Goal: Task Accomplishment & Management: Use online tool/utility

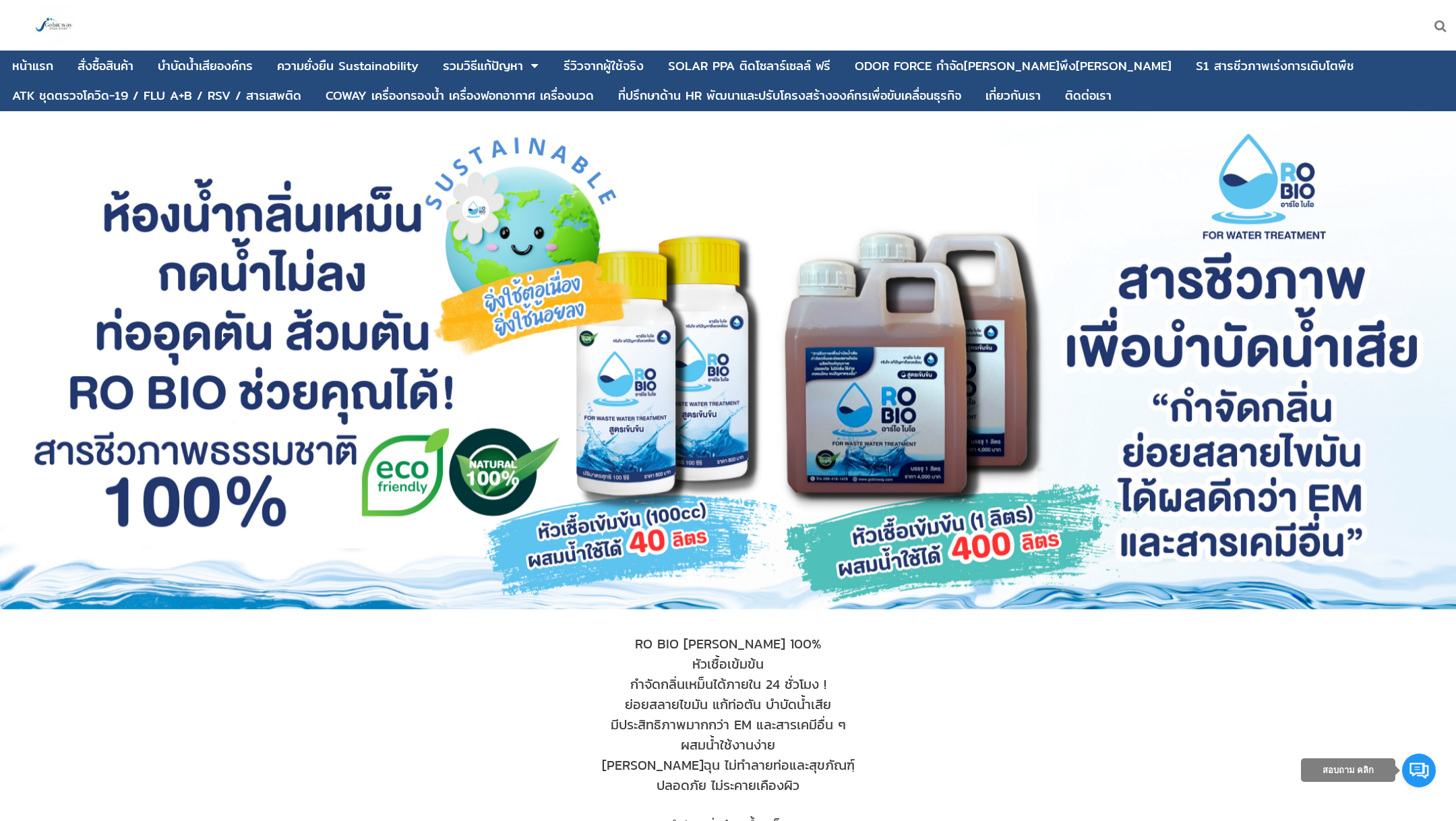
scroll to position [13, 0]
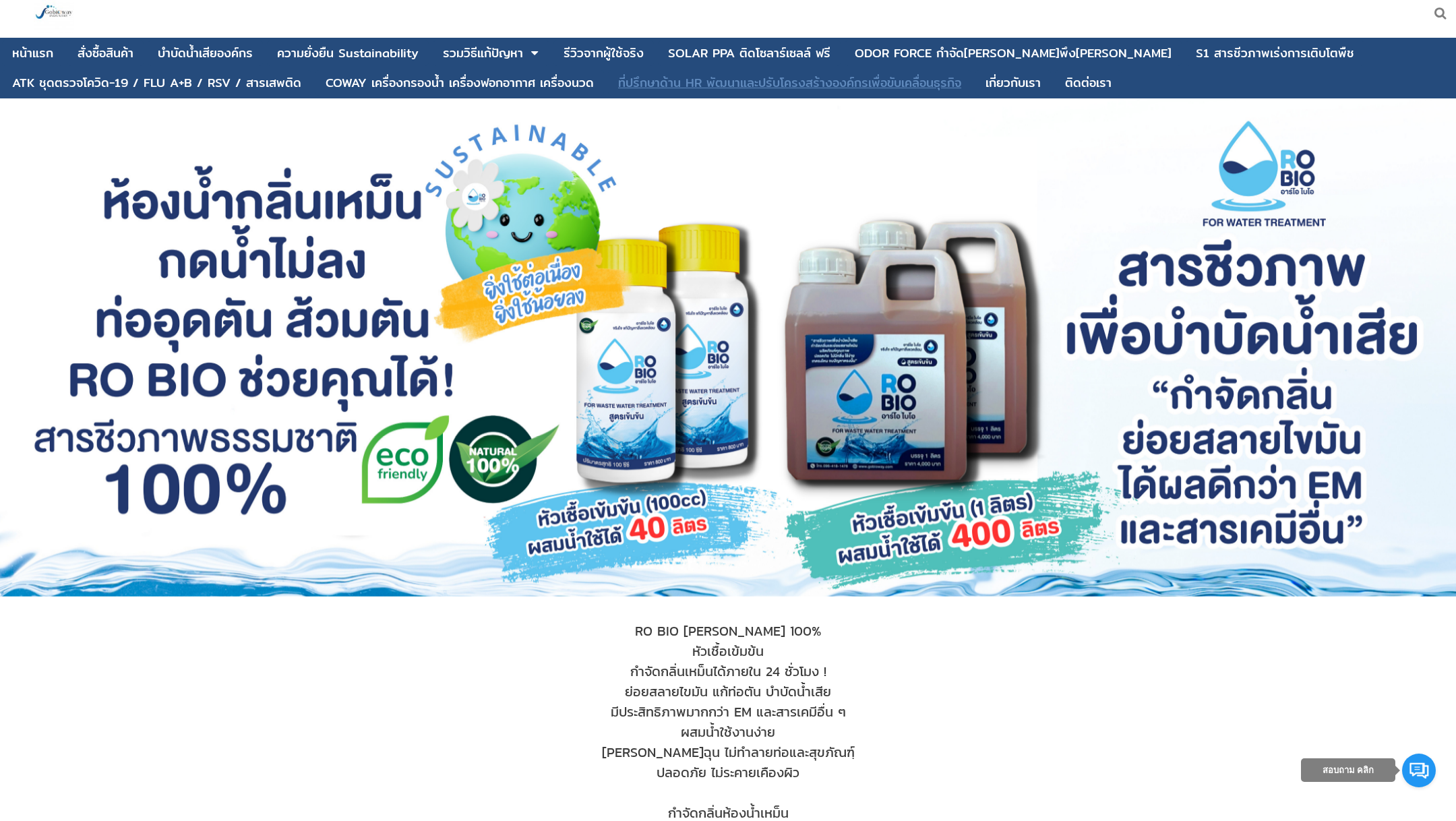
click at [692, 81] on div "ที่ปรึกษาด้าน HR พัฒนาและปรับโครงสร้างองค์กรเพื่อขับเคลื่อนธุรกิจ" at bounding box center [790, 82] width 343 height 12
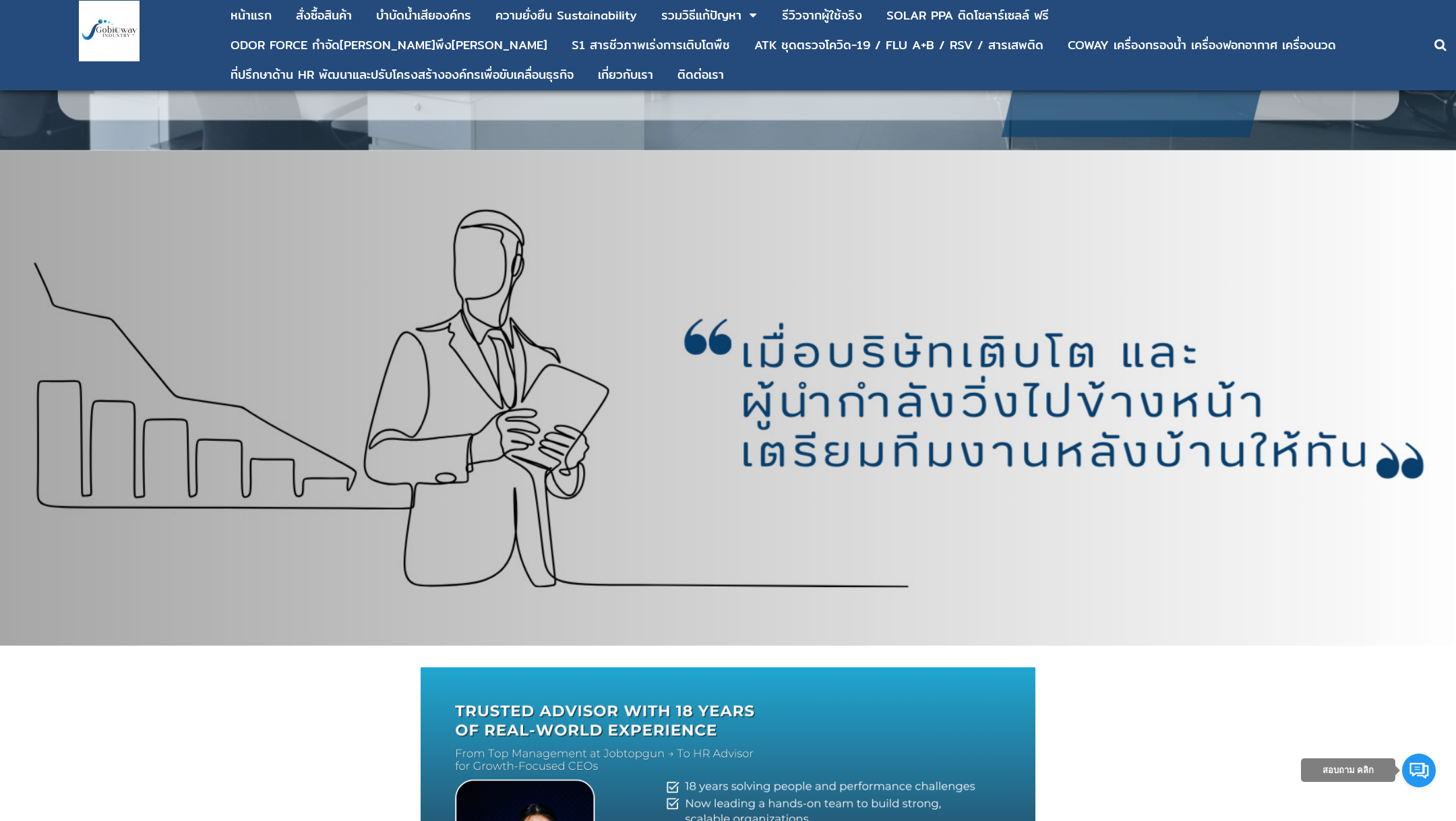
scroll to position [350, 0]
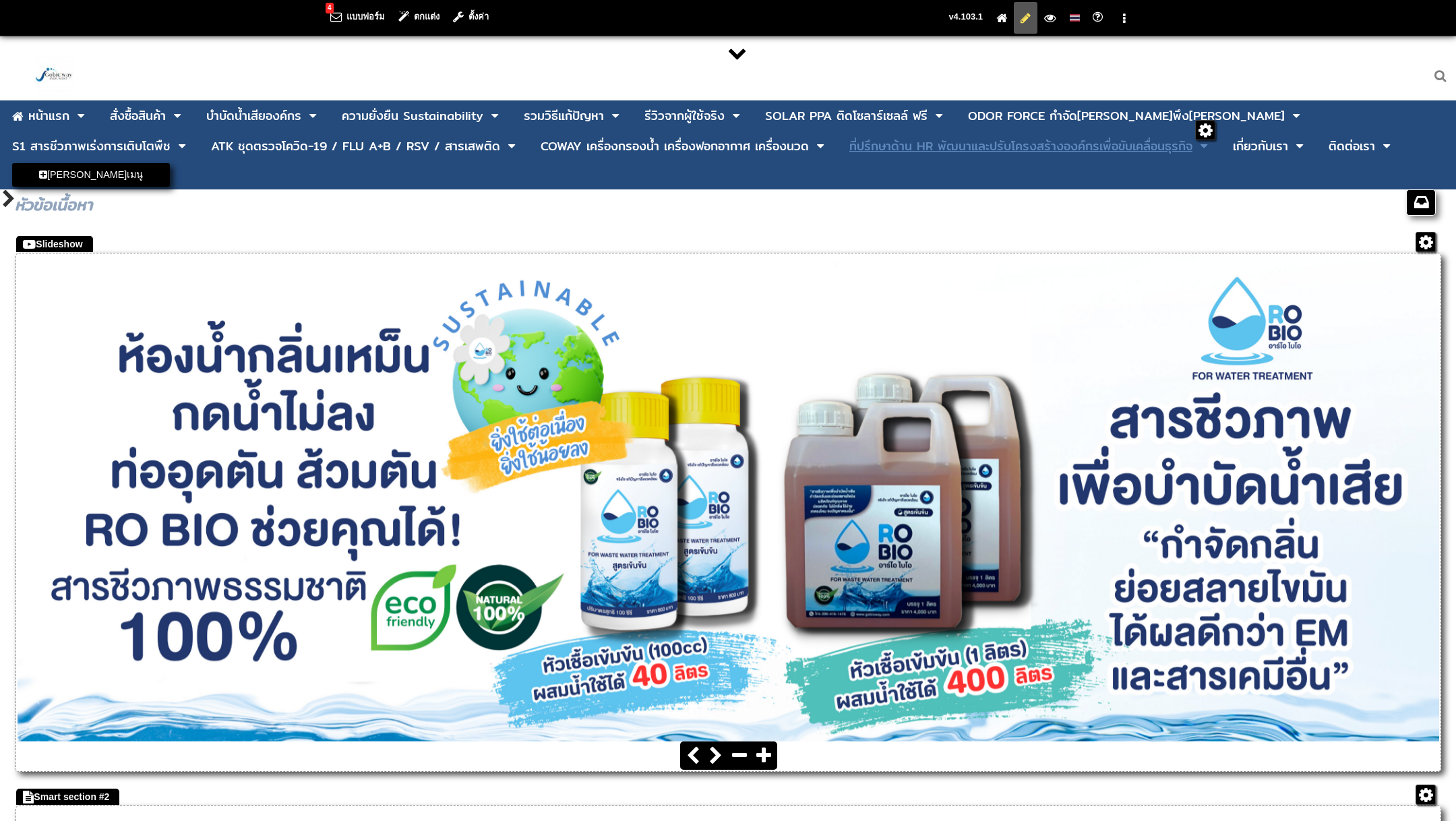
click at [849, 146] on div "ที่ปรึกษาด้าน HR พัฒนาและปรับโครงสร้างองค์กรเพื่อขับเคลื่อนธุรกิจ" at bounding box center [1021, 146] width 343 height 12
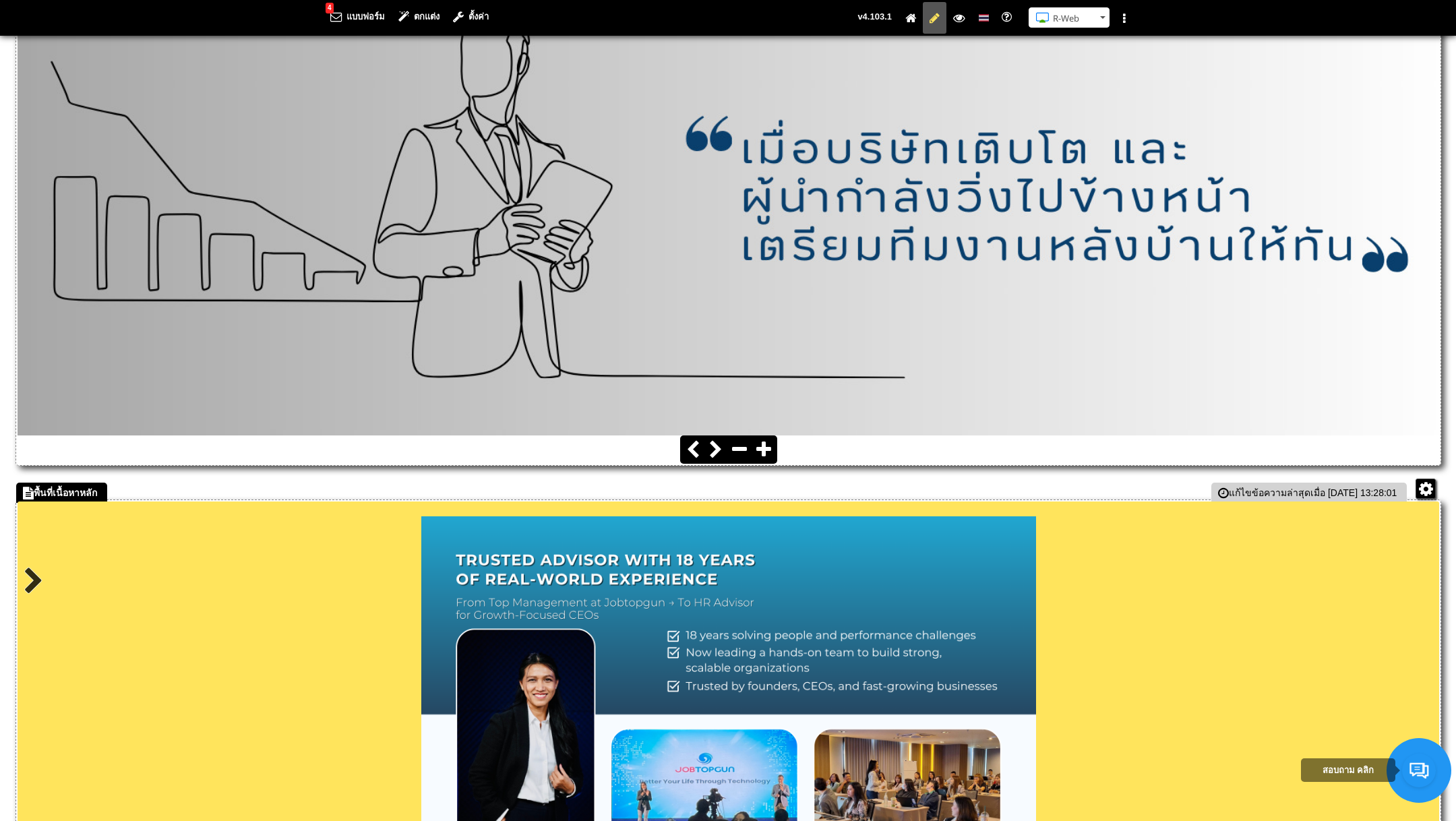
scroll to position [878, 0]
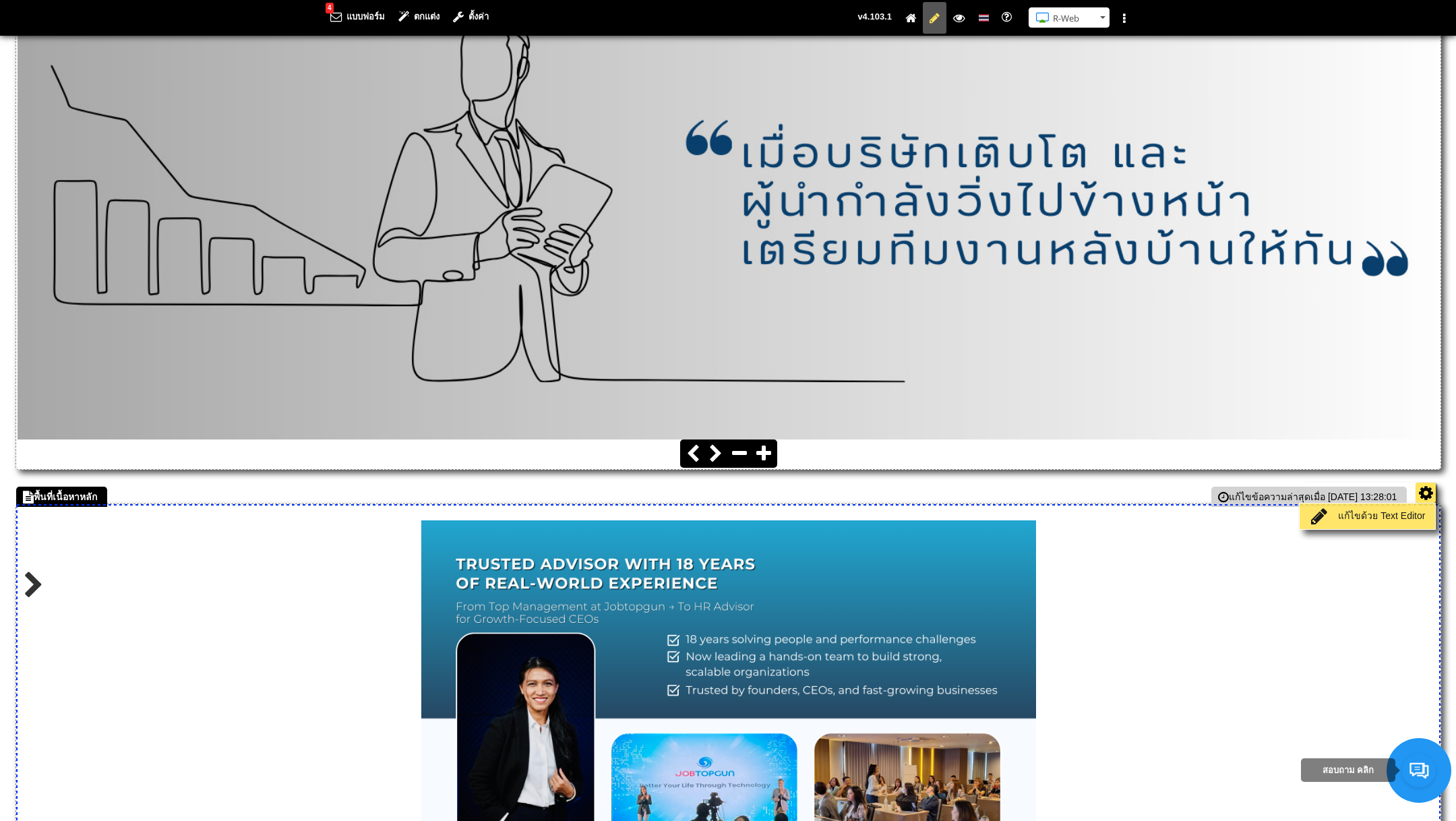
click at [1386, 507] on link "แก้ไขด้วย Text Editor" at bounding box center [1366, 516] width 128 height 18
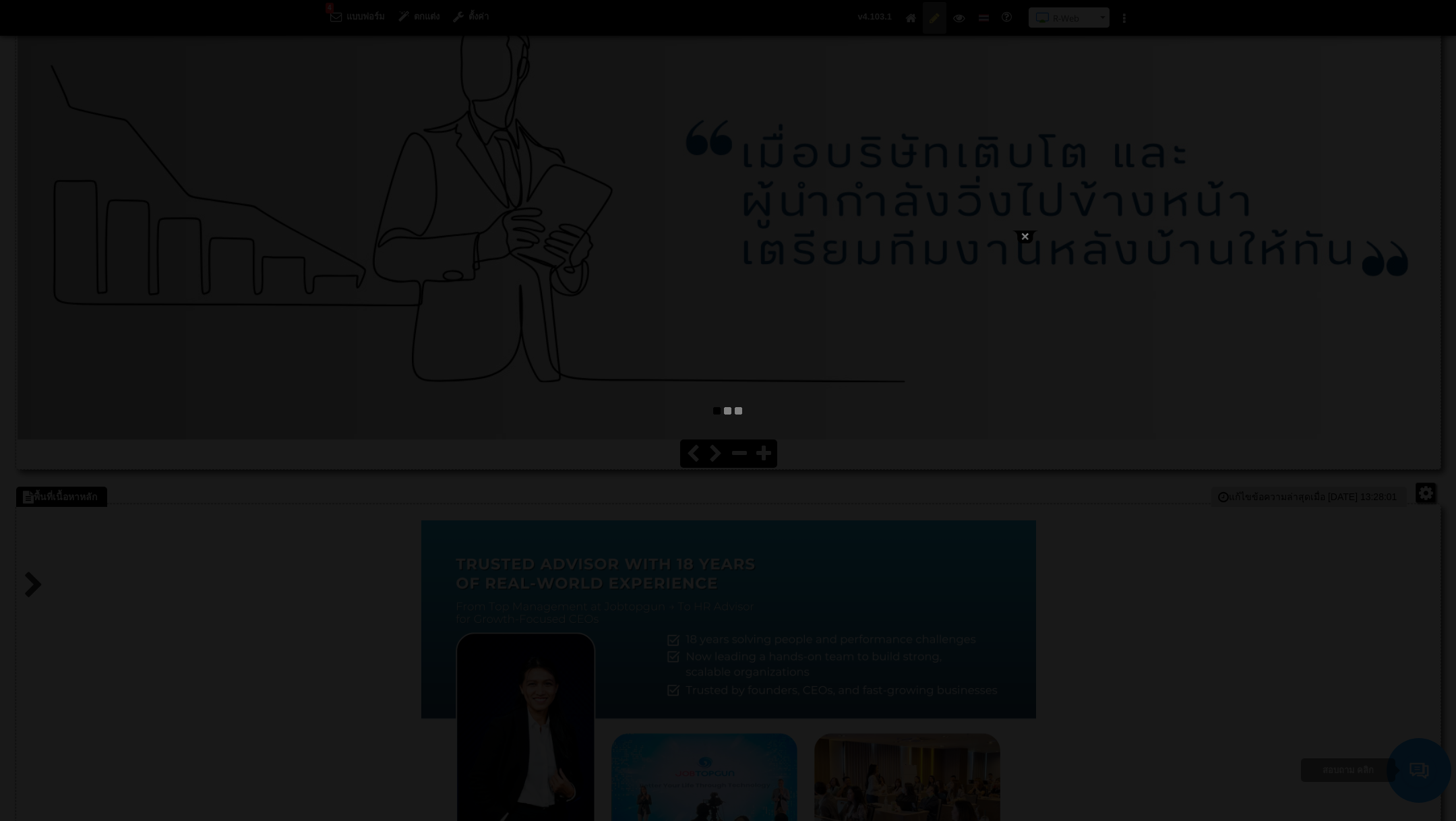
type textarea "<lor ipsum="dolo-sitam: consec;">&adip;</eli> <sed doeiu="temp-incid: utlabo;">…"
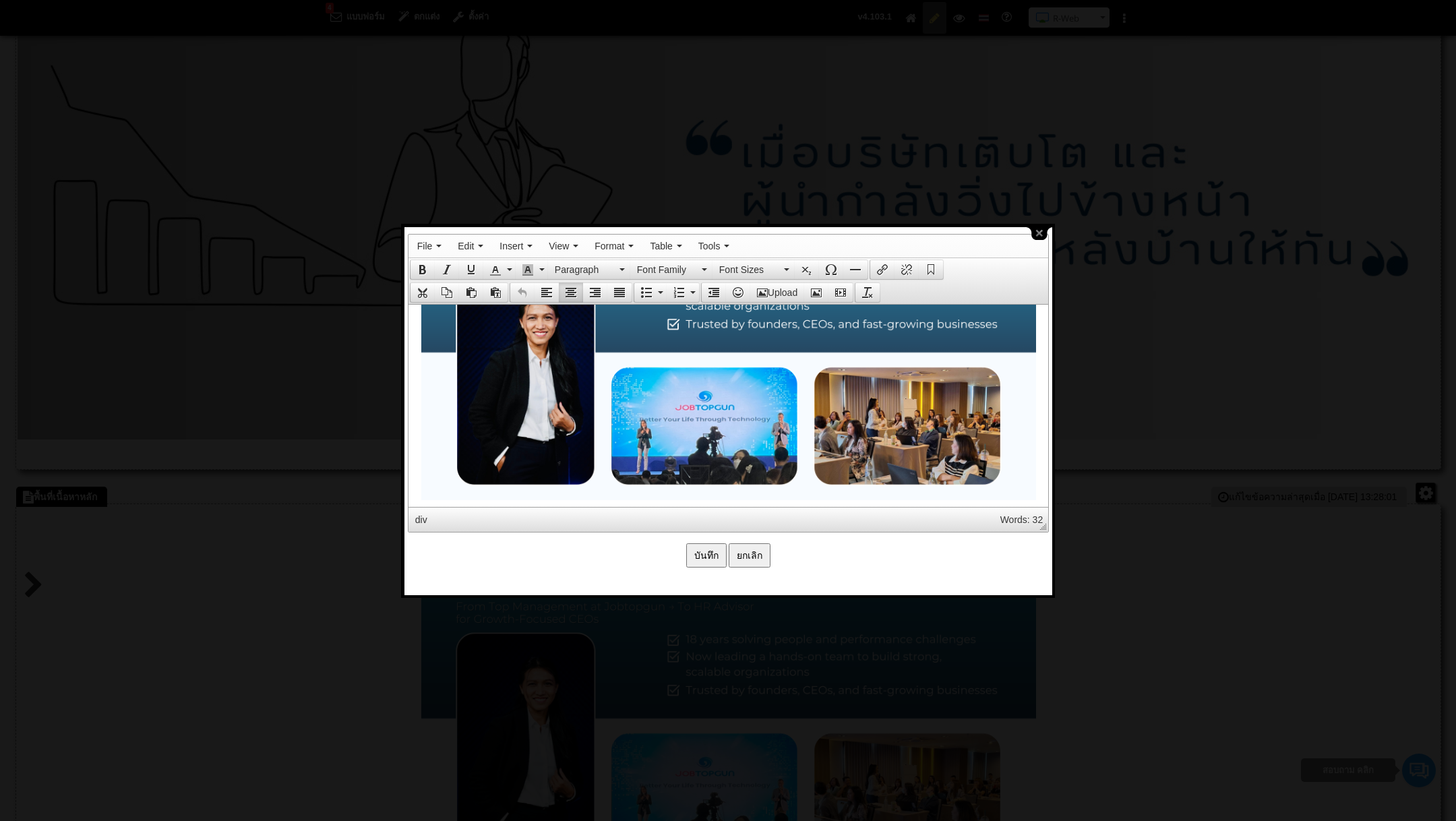
scroll to position [190, 0]
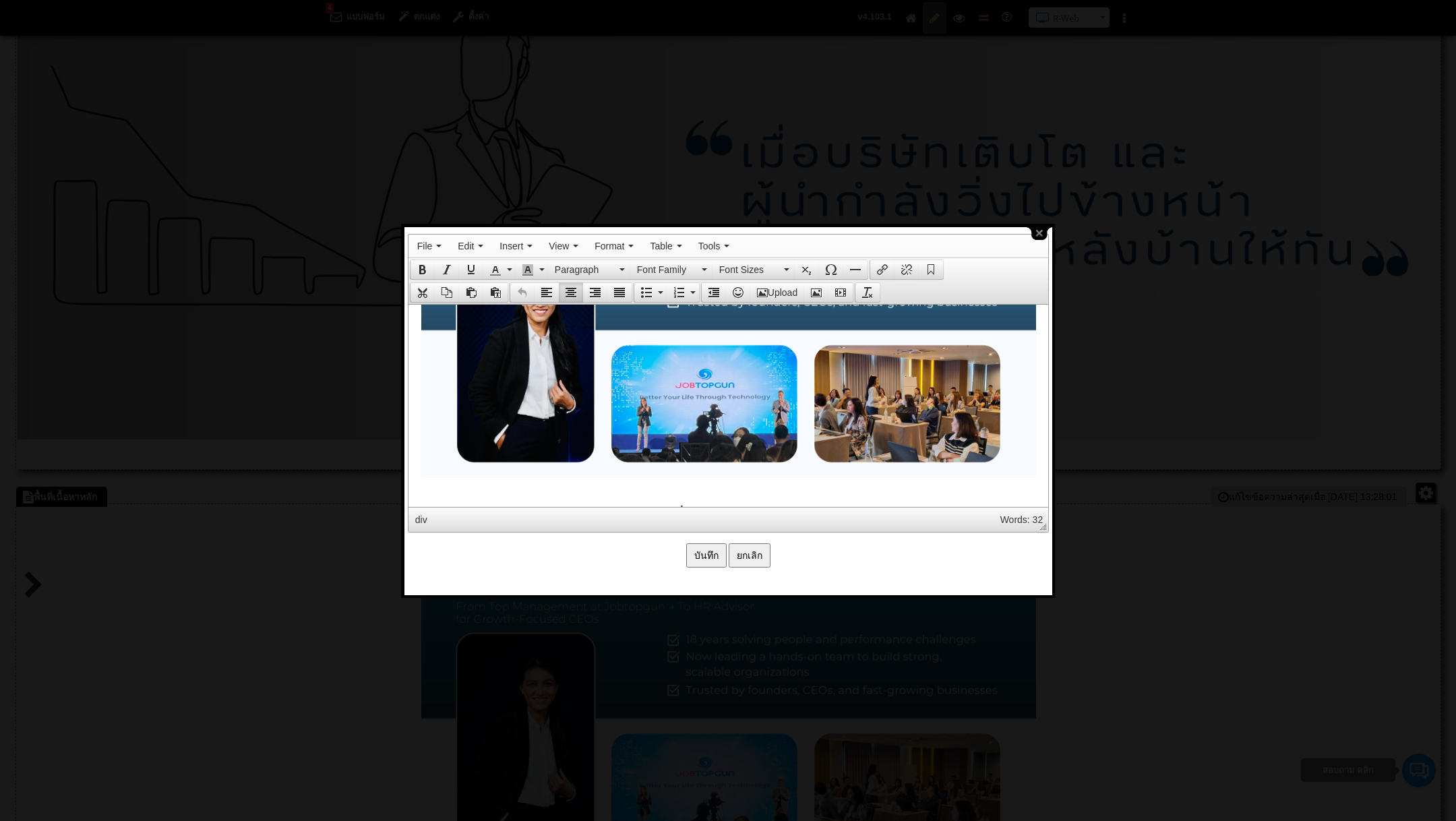
click at [863, 429] on img at bounding box center [728, 304] width 615 height 346
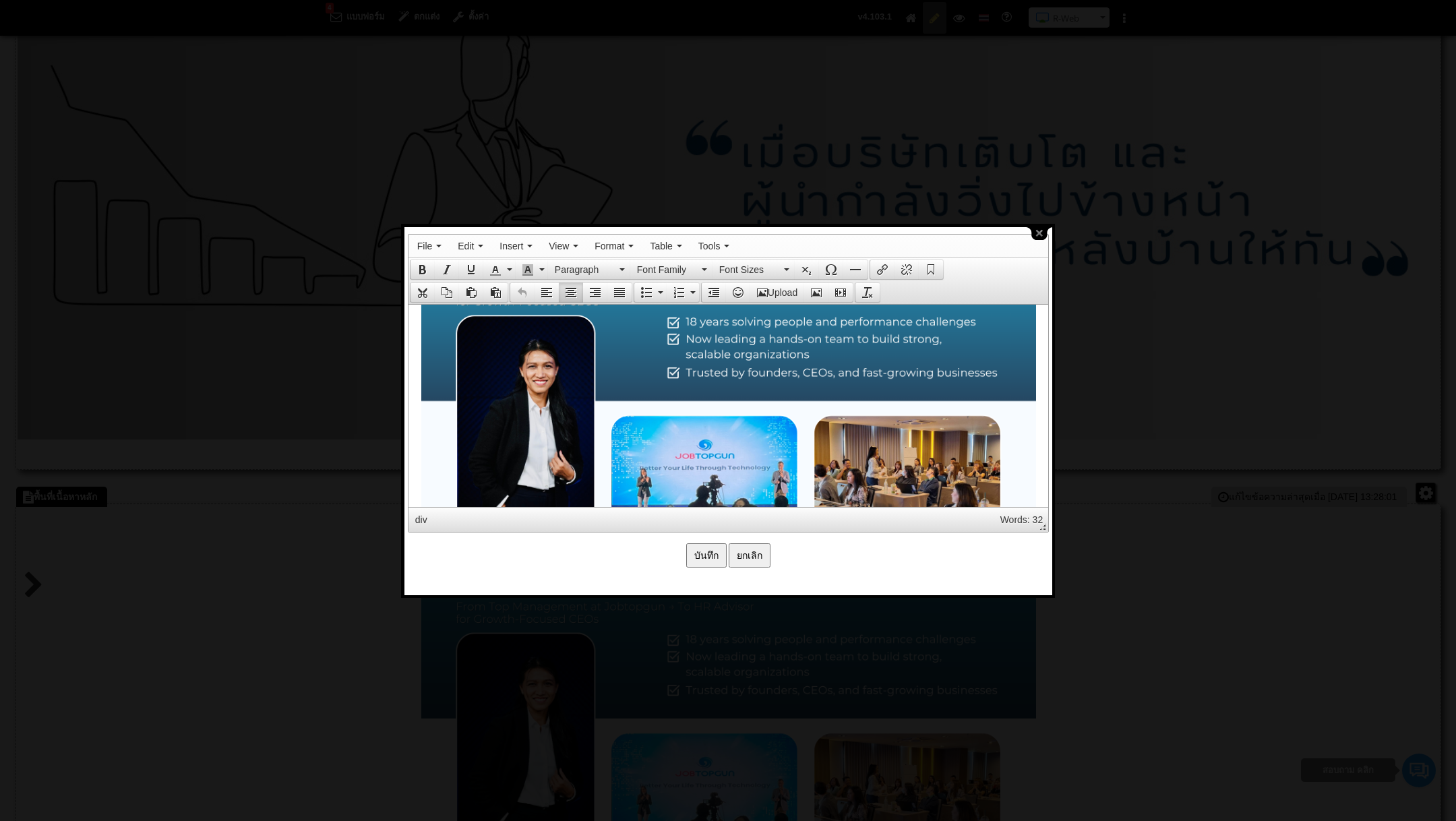
scroll to position [112, 0]
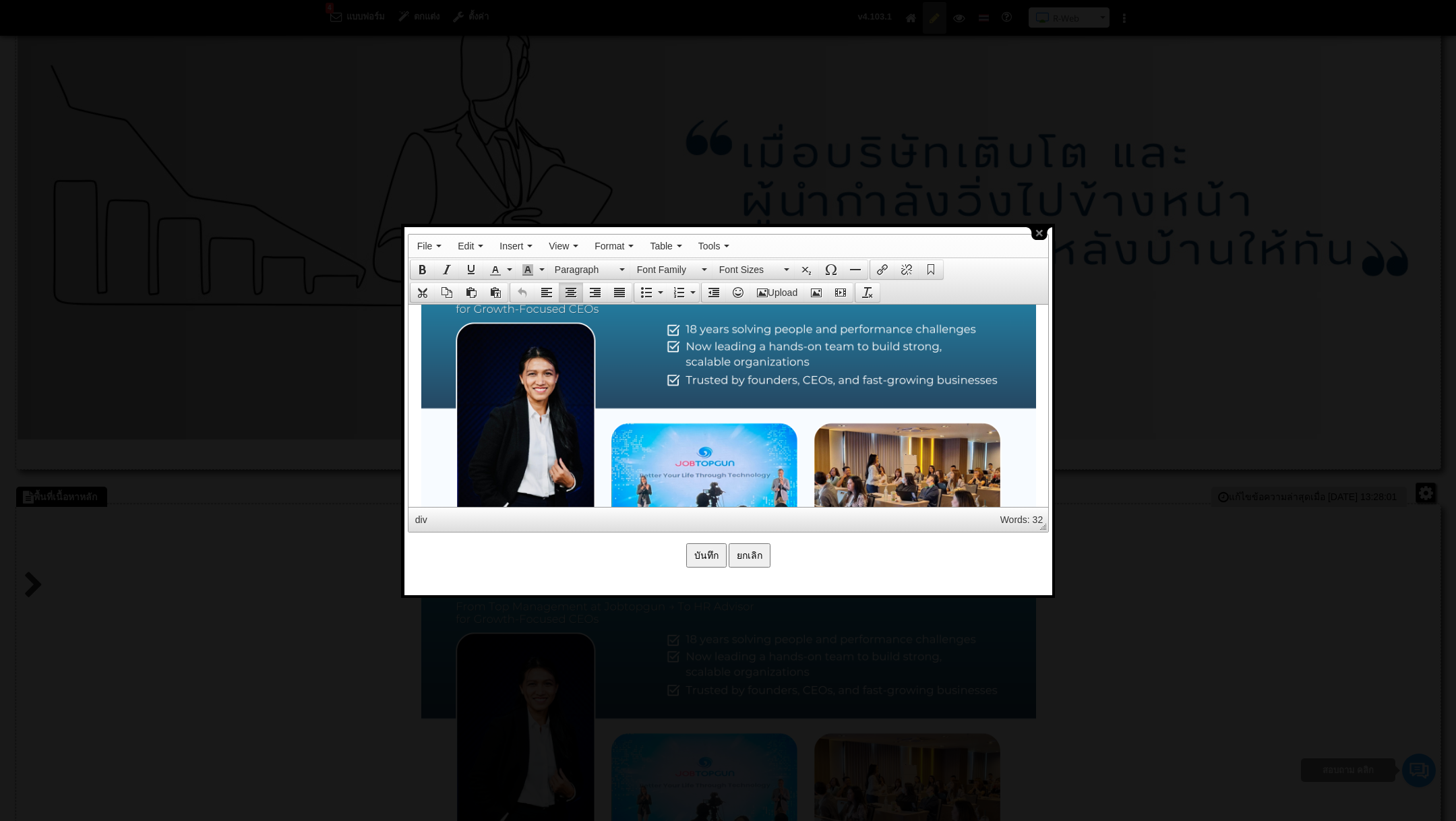
drag, startPoint x: 772, startPoint y: 406, endPoint x: 774, endPoint y: 432, distance: 26.1
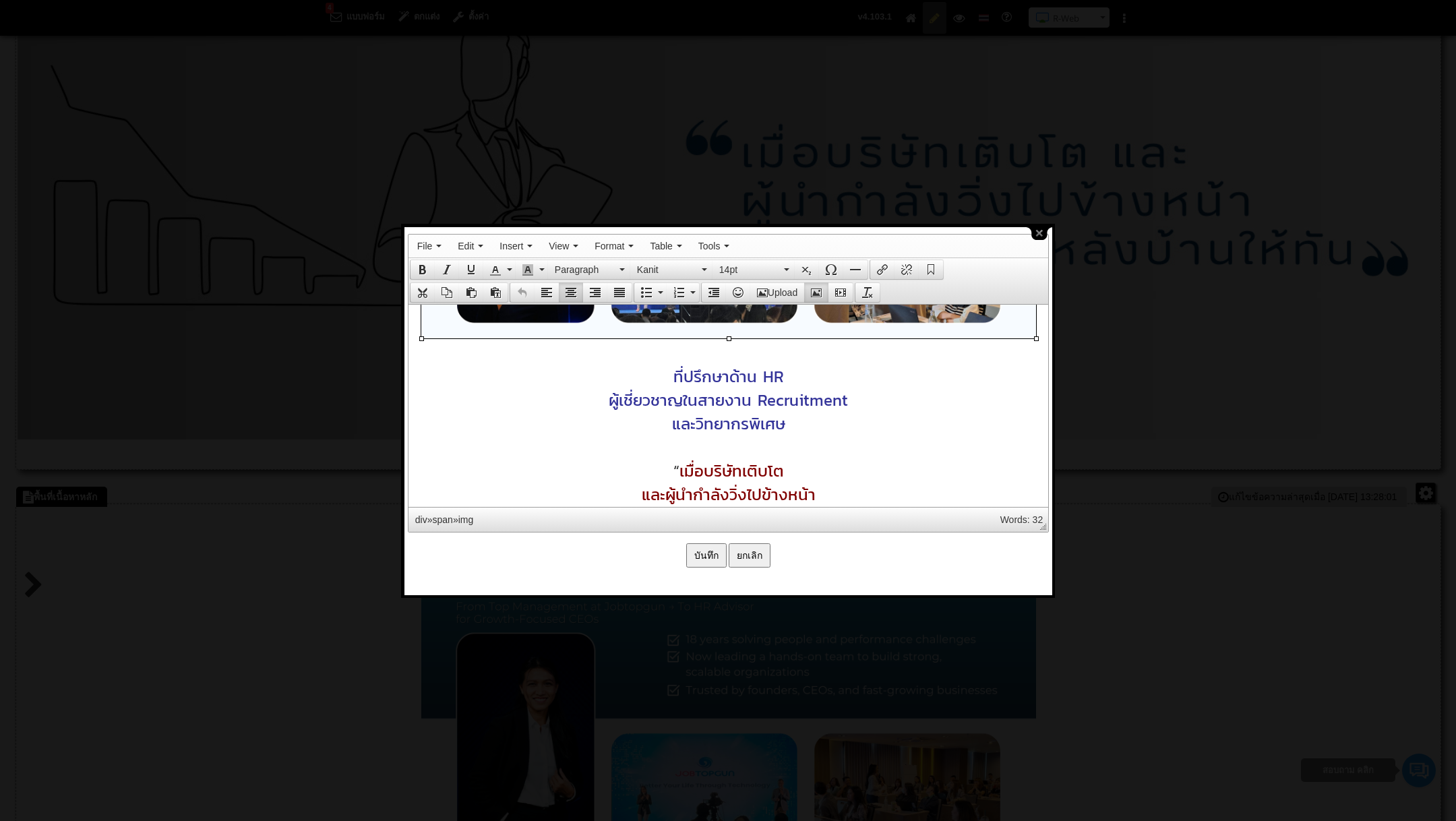
scroll to position [349, 0]
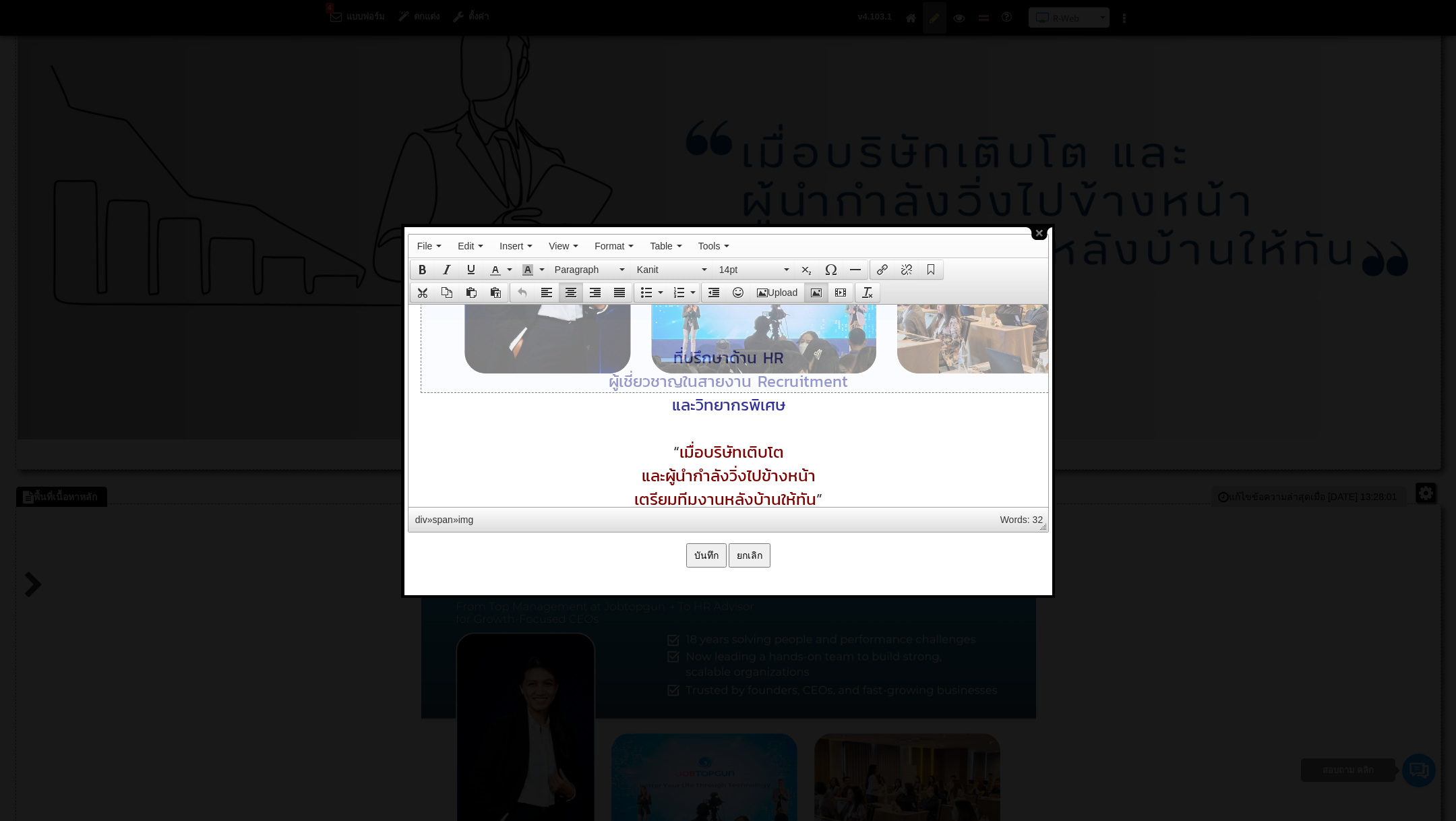
drag, startPoint x: 1033, startPoint y: 316, endPoint x: 1133, endPoint y: 429, distance: 150.9
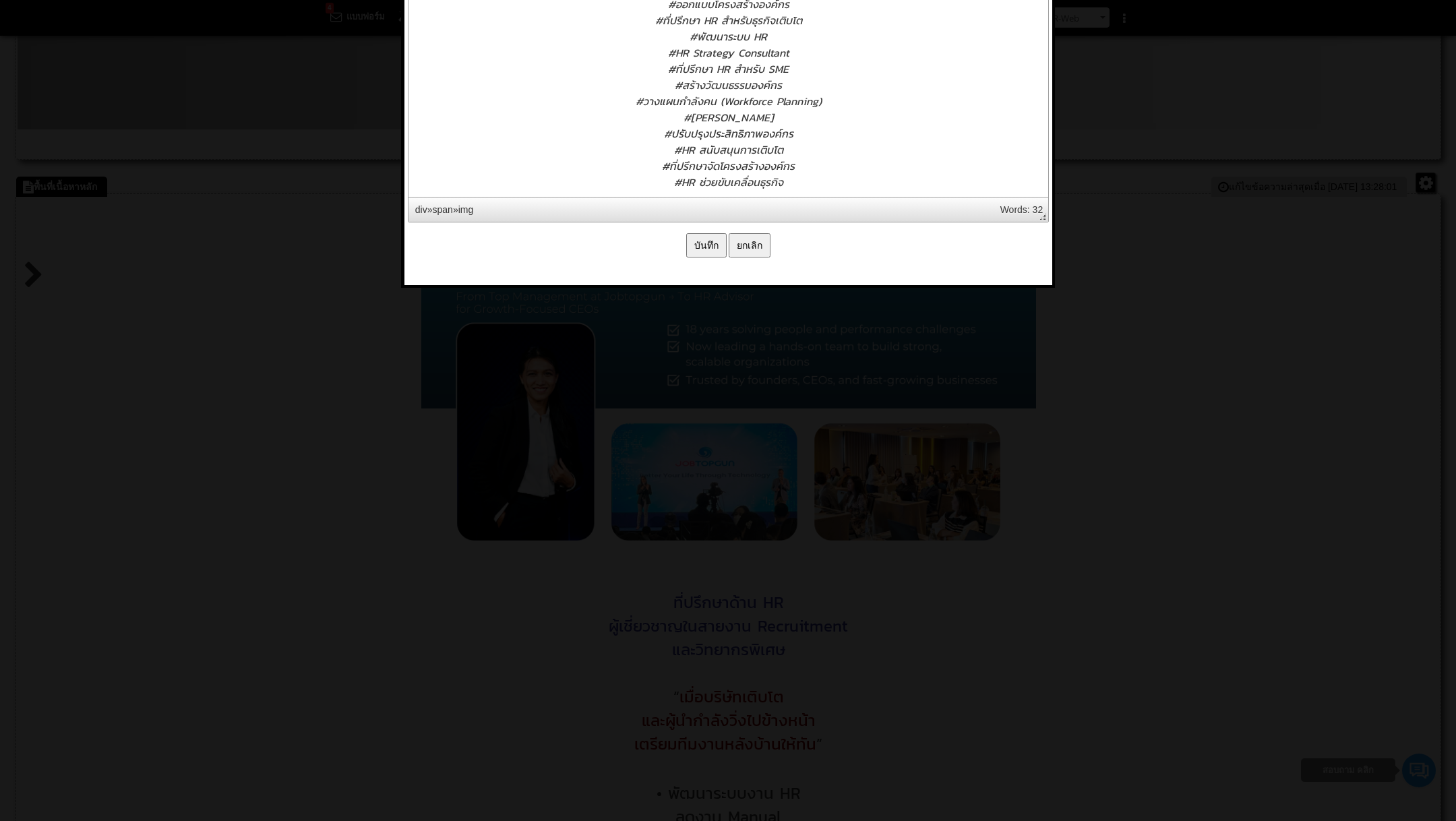
scroll to position [1250, 0]
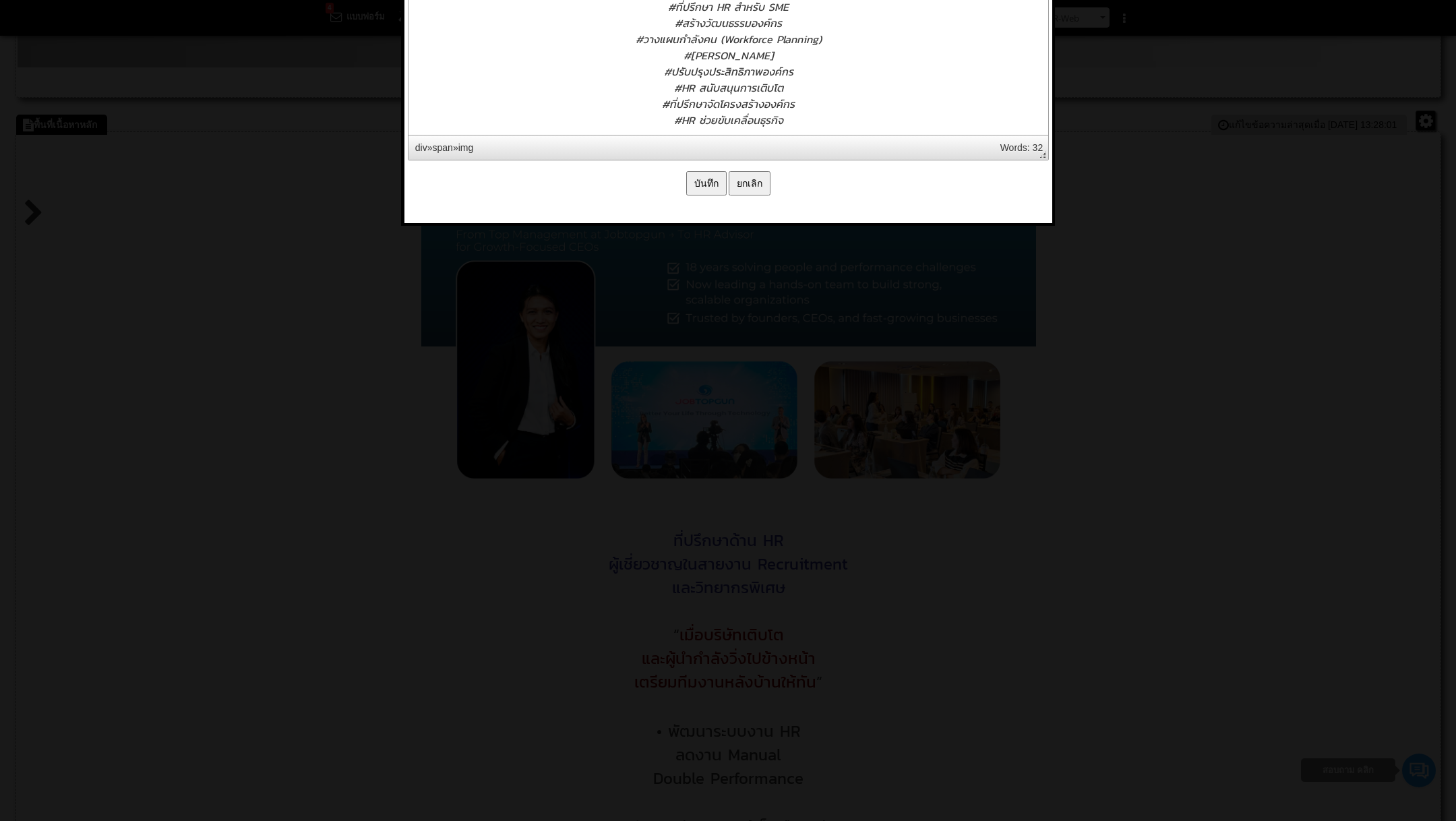
click at [711, 184] on input "บันทึก" at bounding box center [706, 183] width 41 height 24
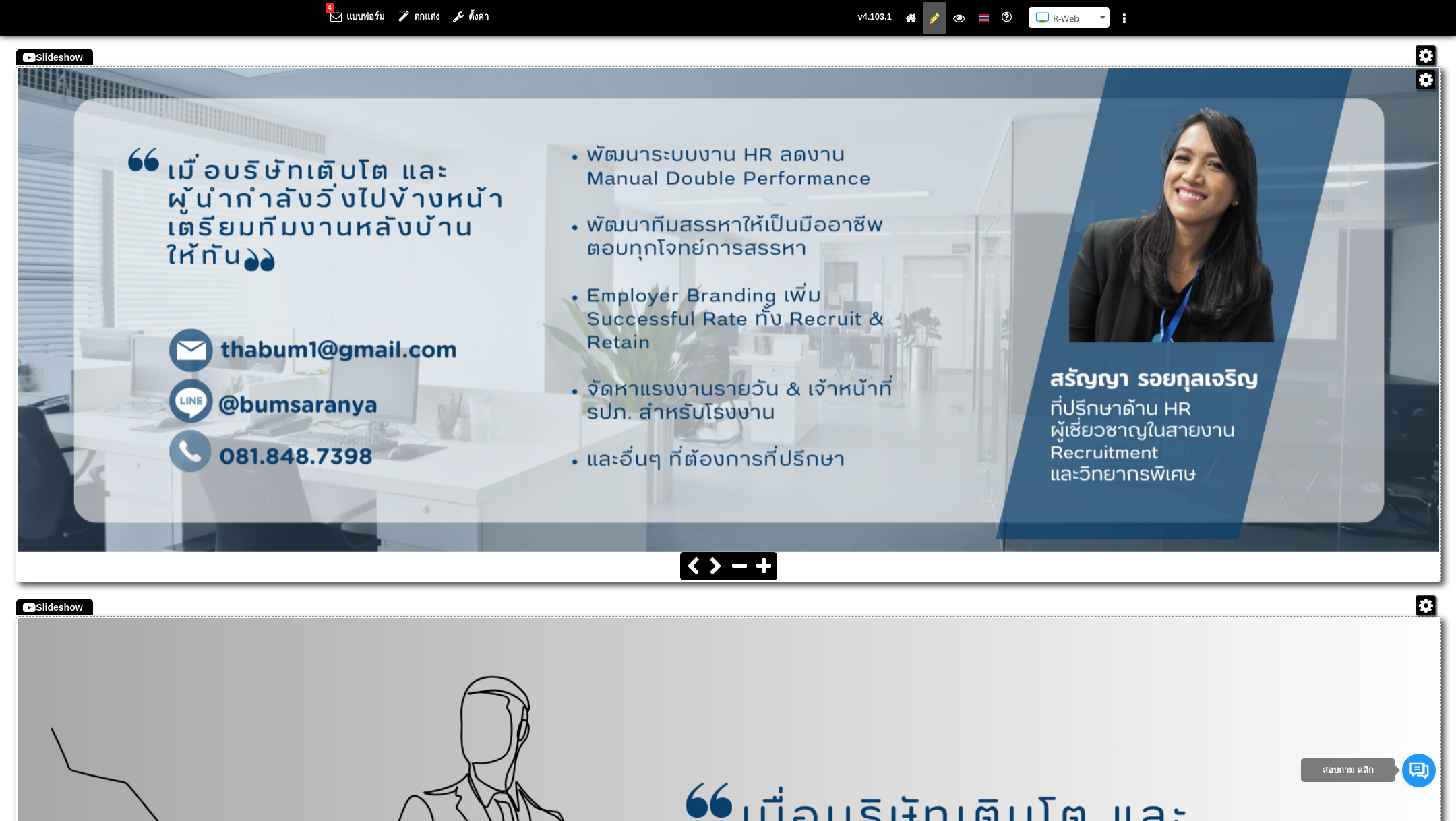
scroll to position [214, 0]
click at [1107, 18] on button "R-Web" at bounding box center [1069, 18] width 81 height 20
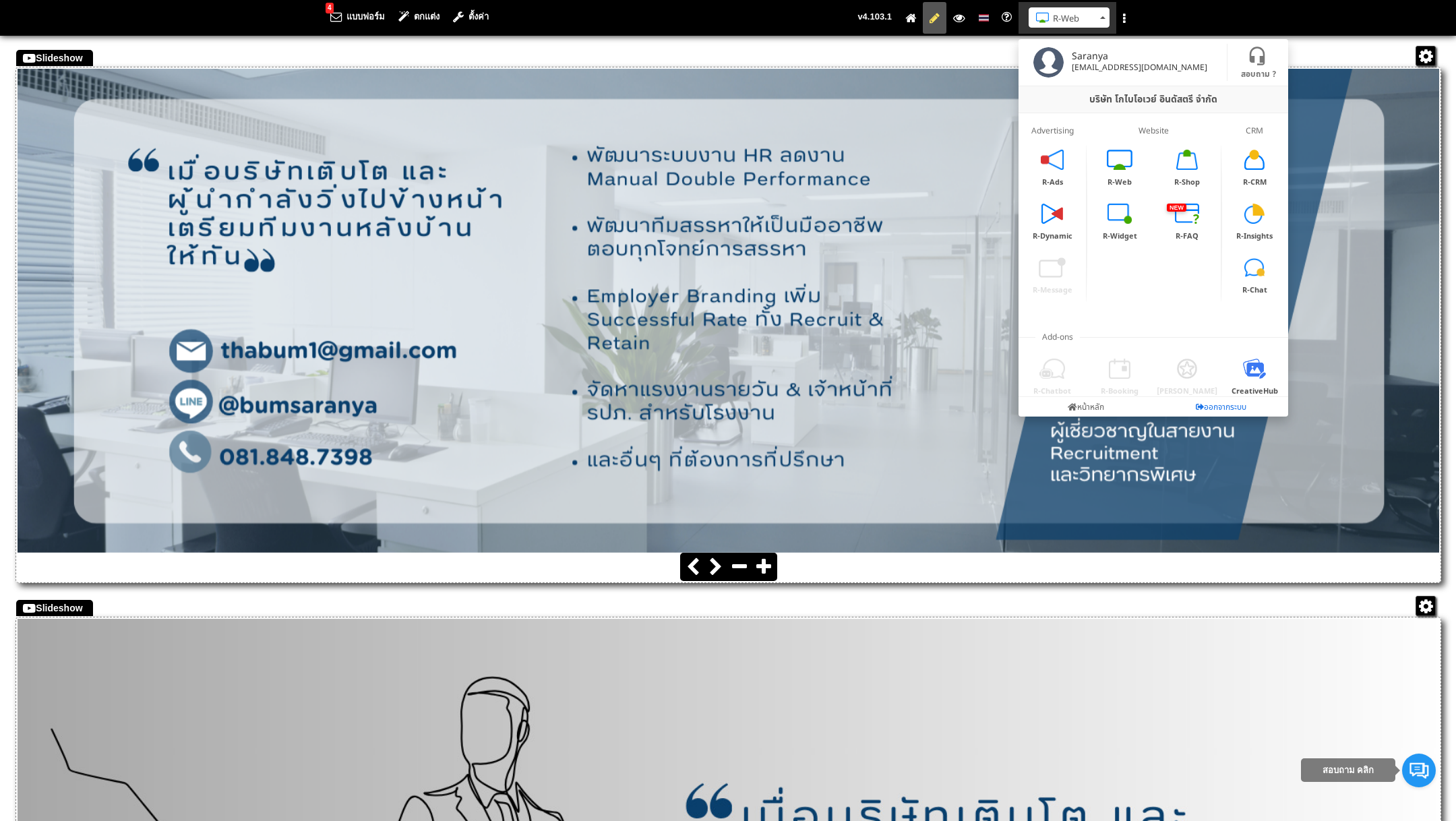
click at [1205, 408] on link "ออกจากระบบ" at bounding box center [1221, 406] width 135 height 19
